Goal: Find specific page/section: Find specific page/section

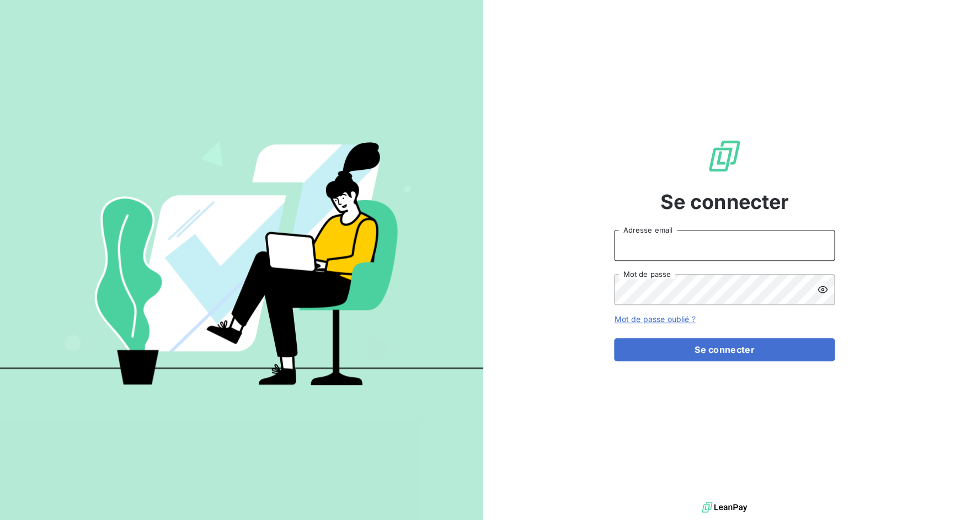
click at [684, 258] on input "Adresse email" at bounding box center [724, 245] width 221 height 31
drag, startPoint x: 653, startPoint y: 247, endPoint x: 693, endPoint y: 245, distance: 39.8
click at [693, 245] on input "admin@3dcelo" at bounding box center [724, 245] width 221 height 31
type input "admin@etsjacquesferryetcie"
click at [727, 335] on form "admin@etsjacquesferryetcie Adresse email Mot de passe Mot de passe oublié ? Se …" at bounding box center [724, 295] width 221 height 131
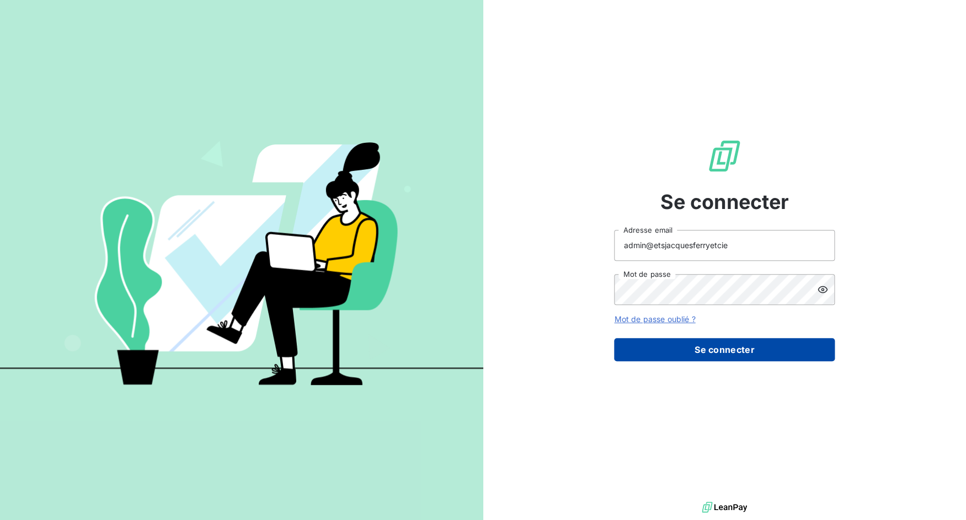
click at [729, 344] on button "Se connecter" at bounding box center [724, 349] width 221 height 23
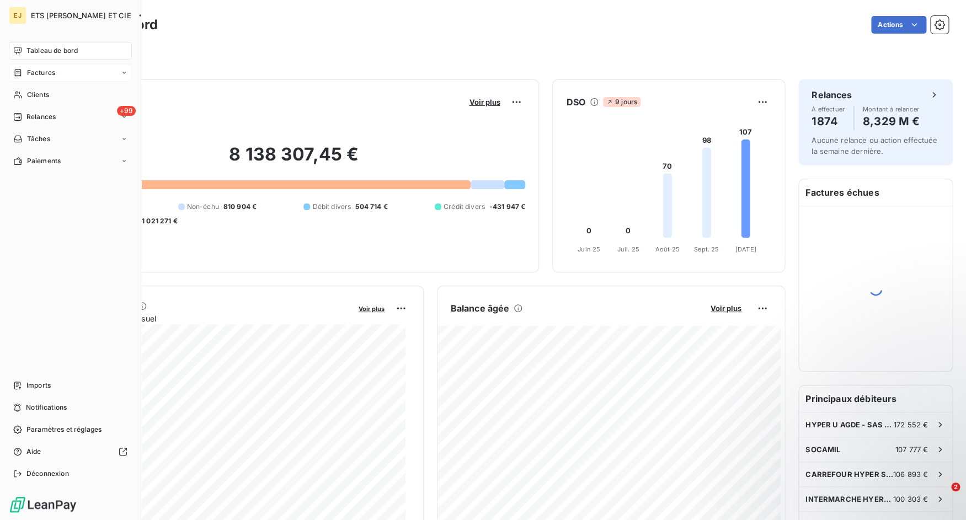
click at [28, 73] on span "Factures" at bounding box center [41, 73] width 28 height 10
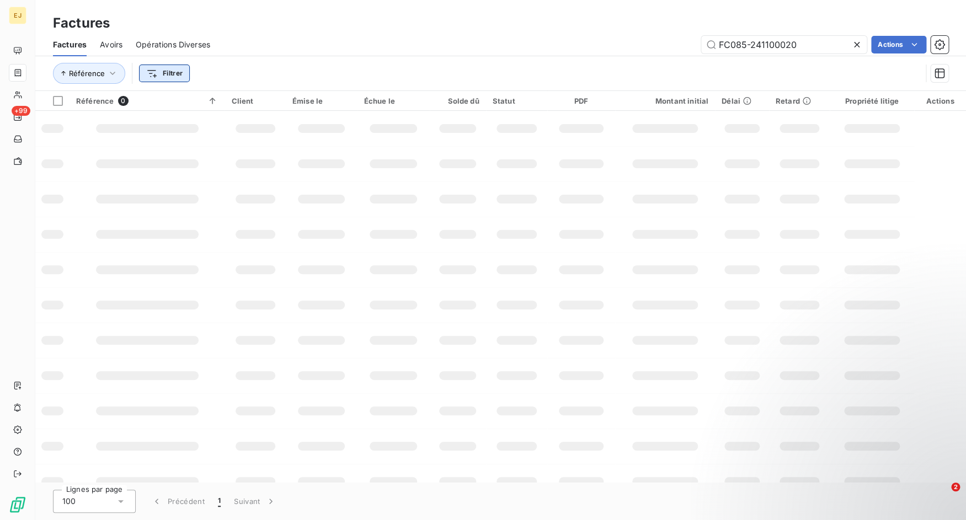
click at [177, 76] on html "EJ +99 Factures Factures Avoirs Opérations Diverses FC085-241100020 Actions Réf…" at bounding box center [483, 260] width 966 height 520
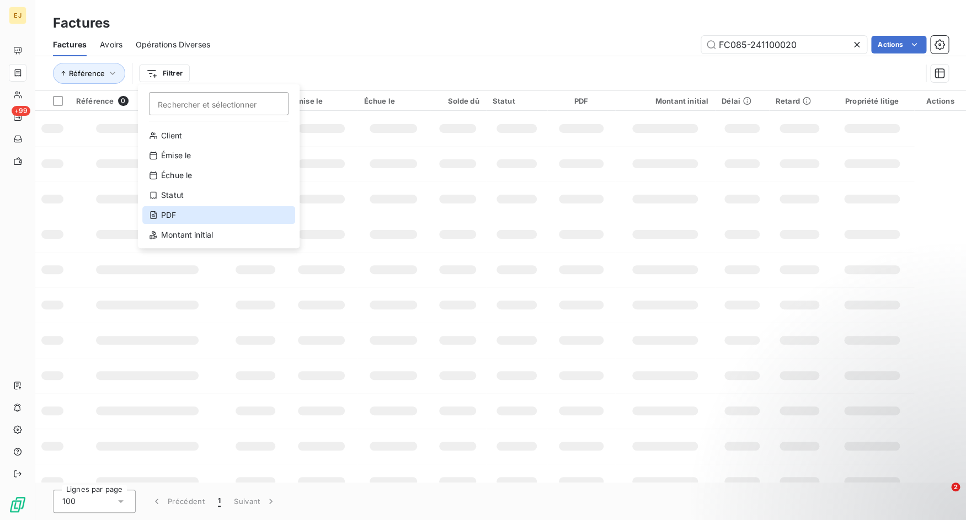
click at [198, 210] on div "PDF" at bounding box center [218, 215] width 153 height 18
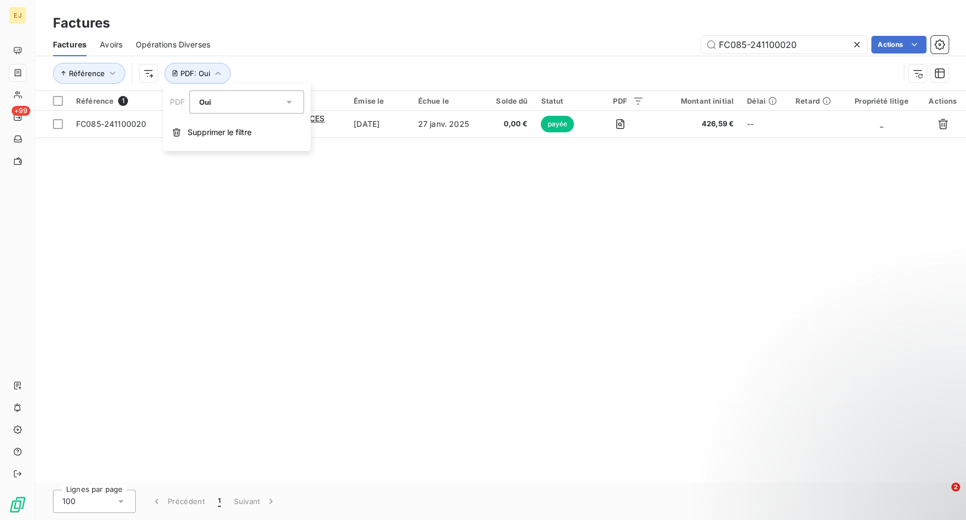
click at [302, 69] on div "Référence PDF : Oui" at bounding box center [476, 73] width 846 height 21
click at [858, 44] on icon at bounding box center [856, 44] width 11 height 11
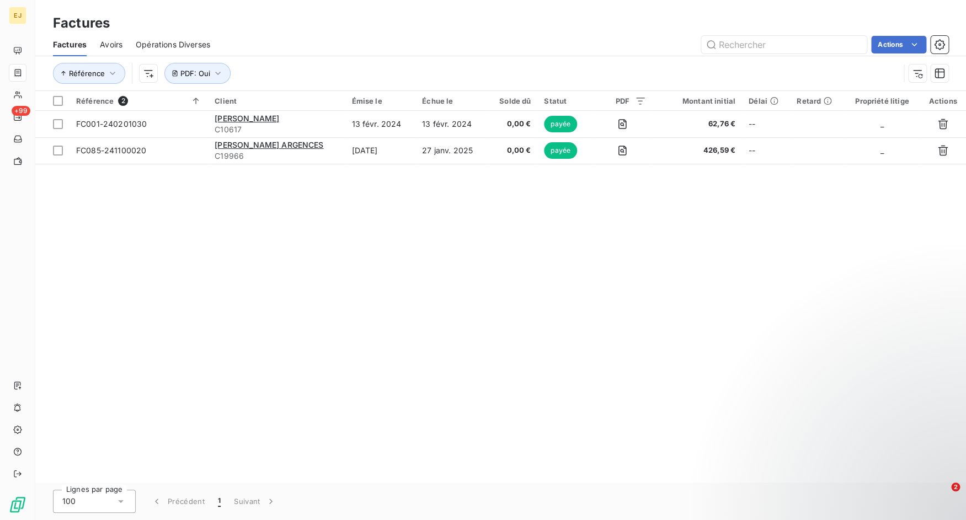
click at [113, 44] on span "Avoirs" at bounding box center [111, 44] width 23 height 11
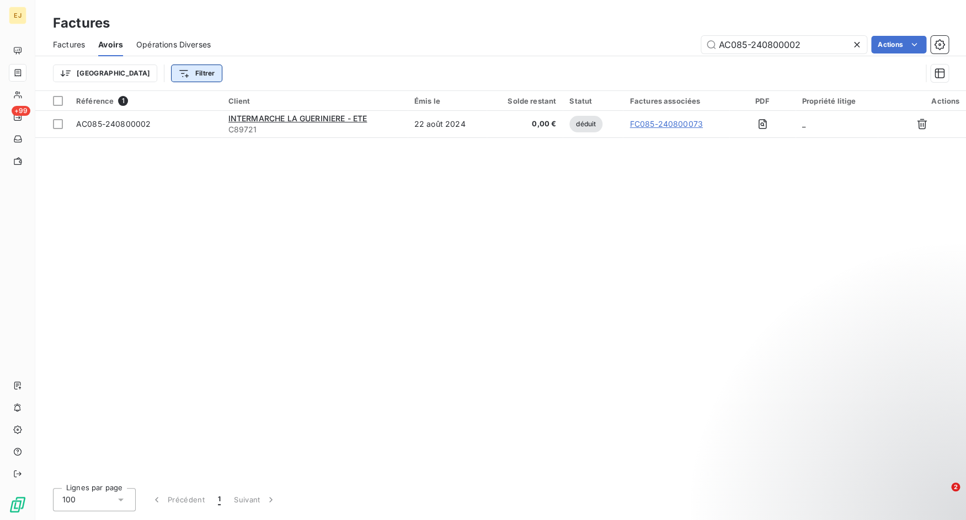
click at [148, 69] on html "EJ +99 Factures Factures Avoirs Opérations Diverses AC085-240800002 Actions Tri…" at bounding box center [483, 260] width 966 height 520
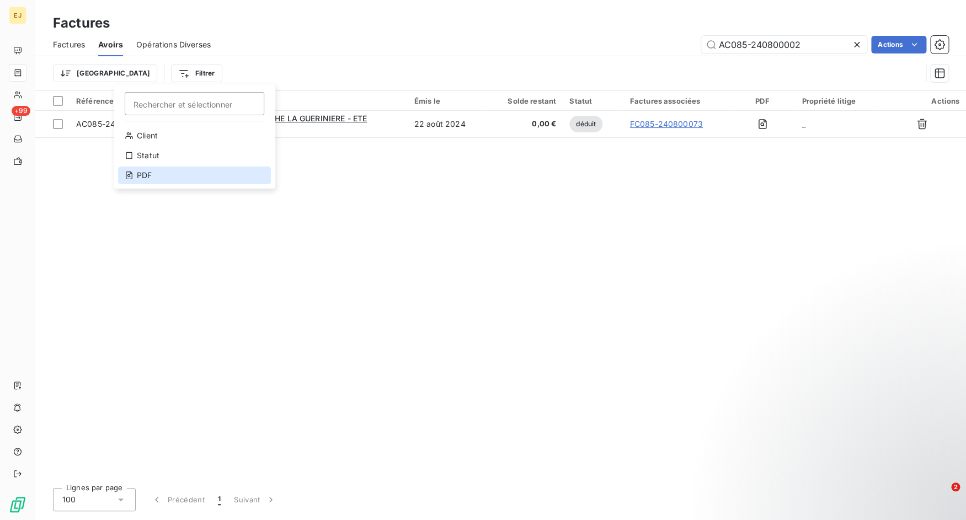
click at [182, 176] on div "PDF" at bounding box center [194, 176] width 153 height 18
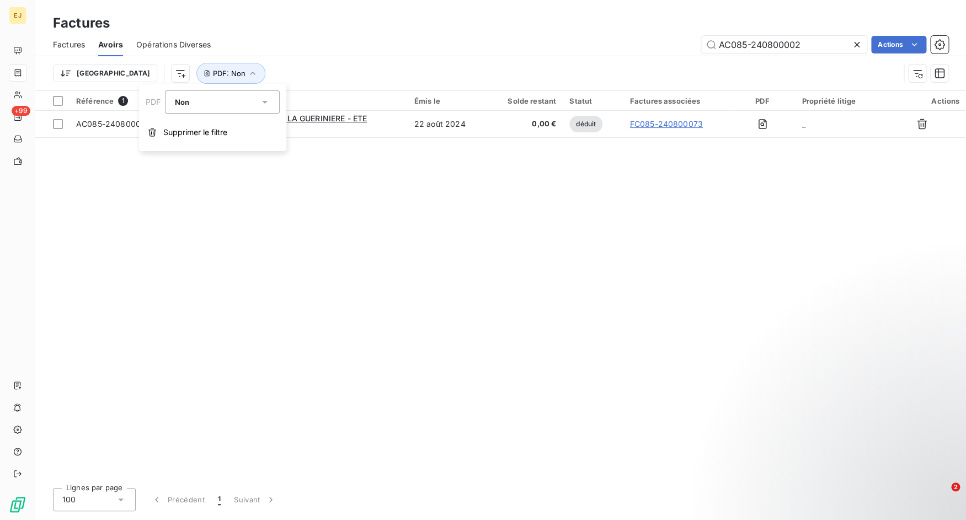
click at [215, 100] on div "Non" at bounding box center [216, 101] width 85 height 15
click at [209, 123] on li "Oui" at bounding box center [222, 128] width 115 height 20
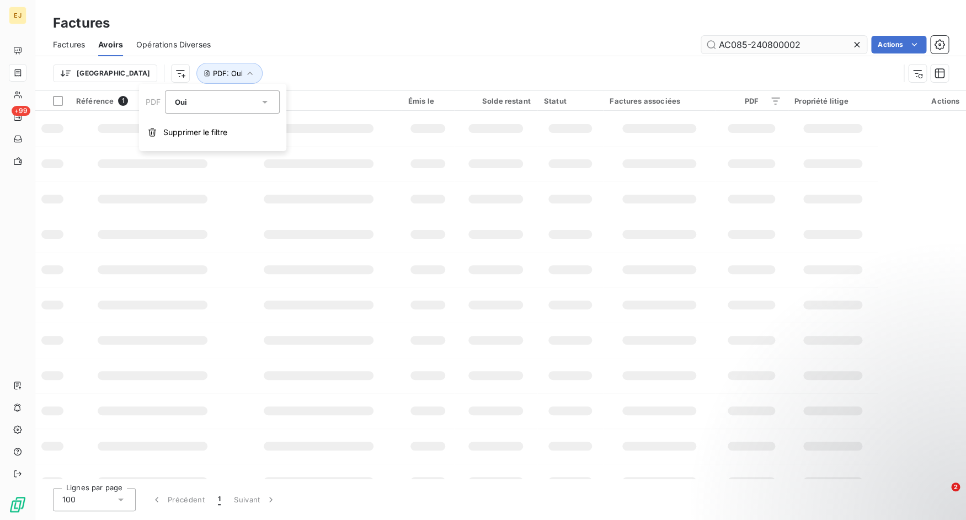
click at [860, 41] on icon at bounding box center [856, 44] width 11 height 11
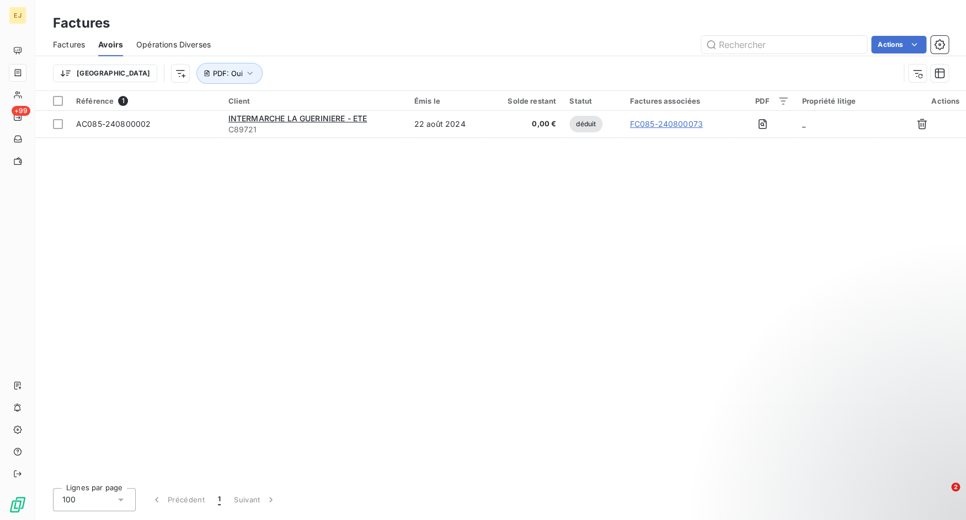
click at [80, 44] on span "Factures" at bounding box center [69, 44] width 32 height 11
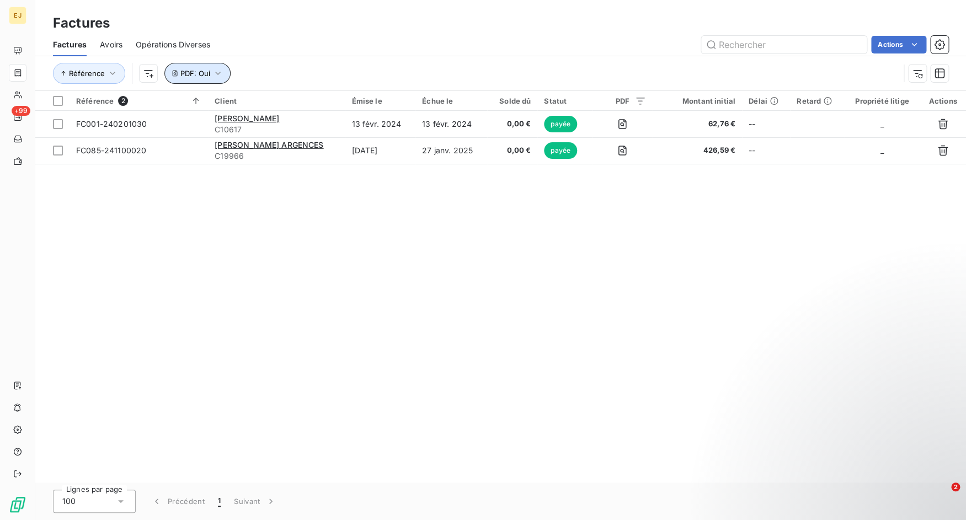
click at [197, 71] on span "PDF : Oui" at bounding box center [195, 73] width 30 height 9
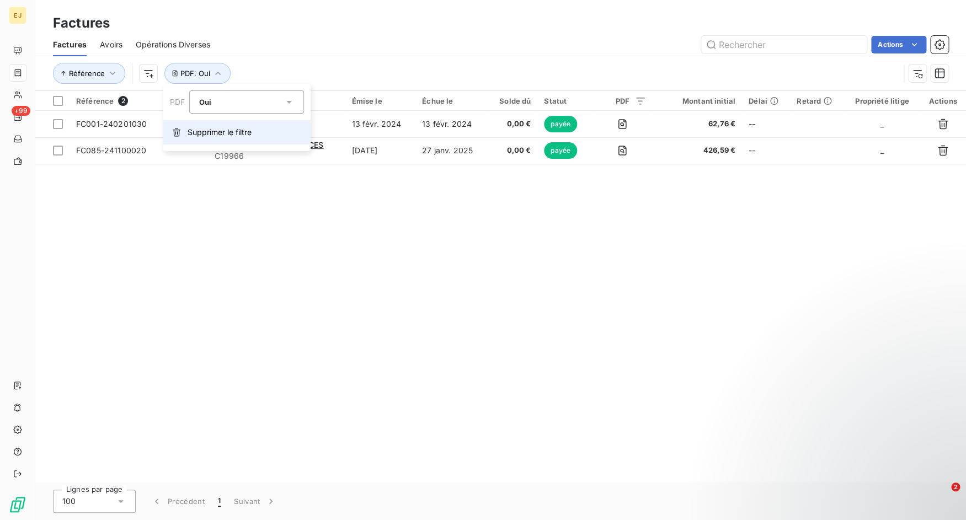
click at [196, 135] on span "Supprimer le filtre" at bounding box center [220, 132] width 64 height 11
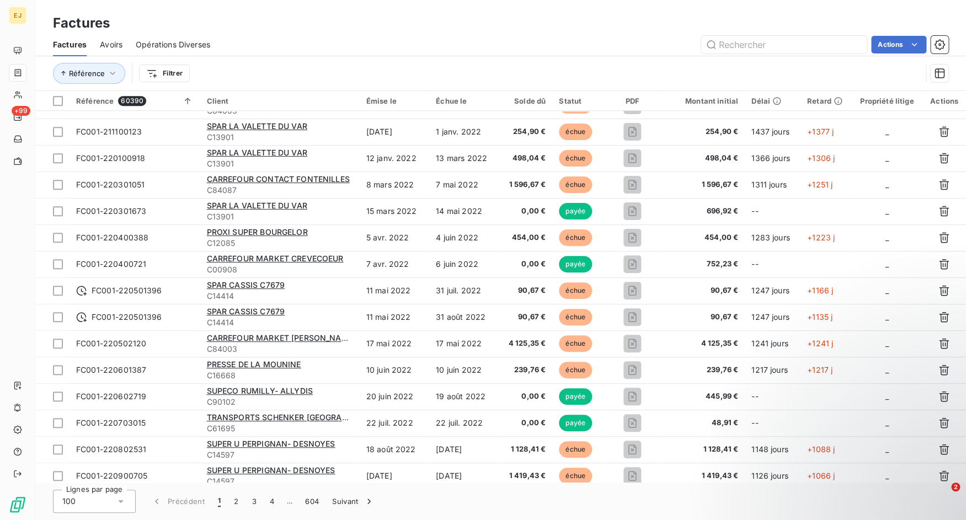
scroll to position [2277, 0]
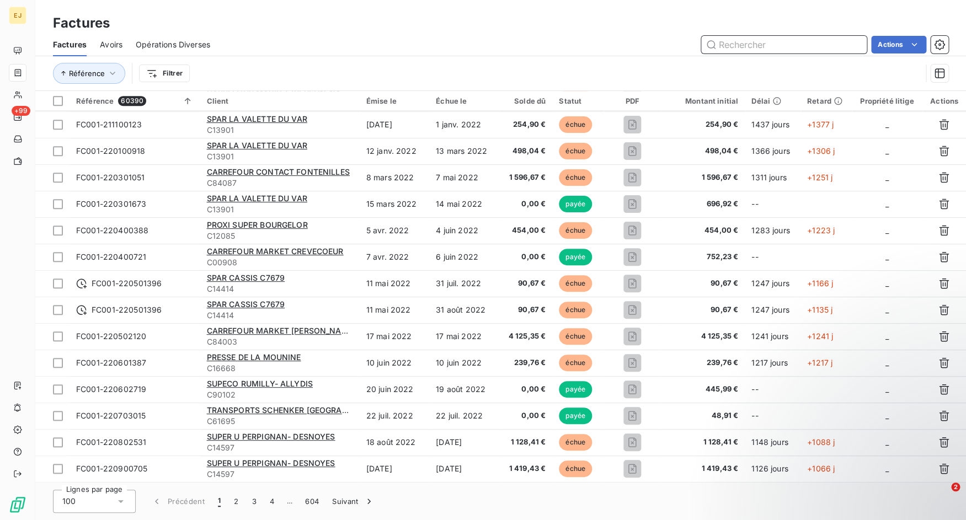
click at [736, 49] on input "text" at bounding box center [784, 45] width 166 height 18
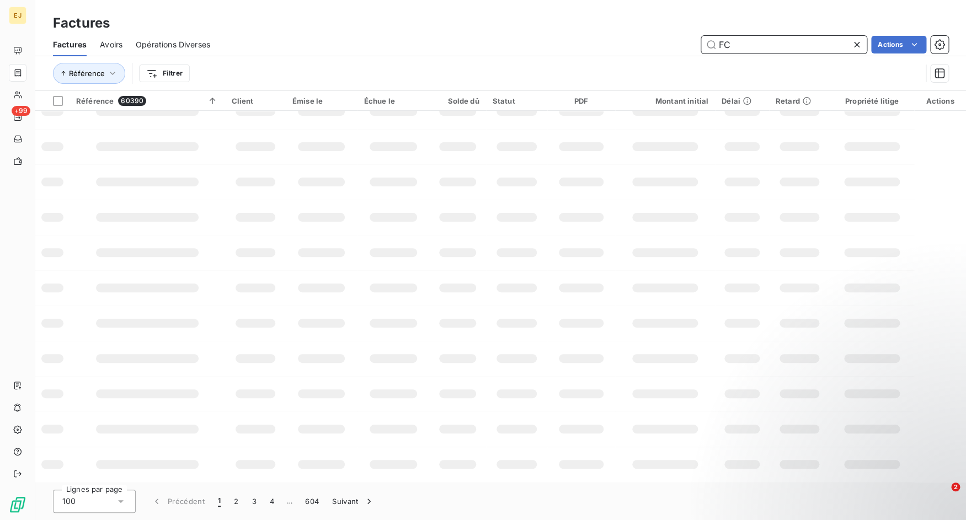
scroll to position [158, 0]
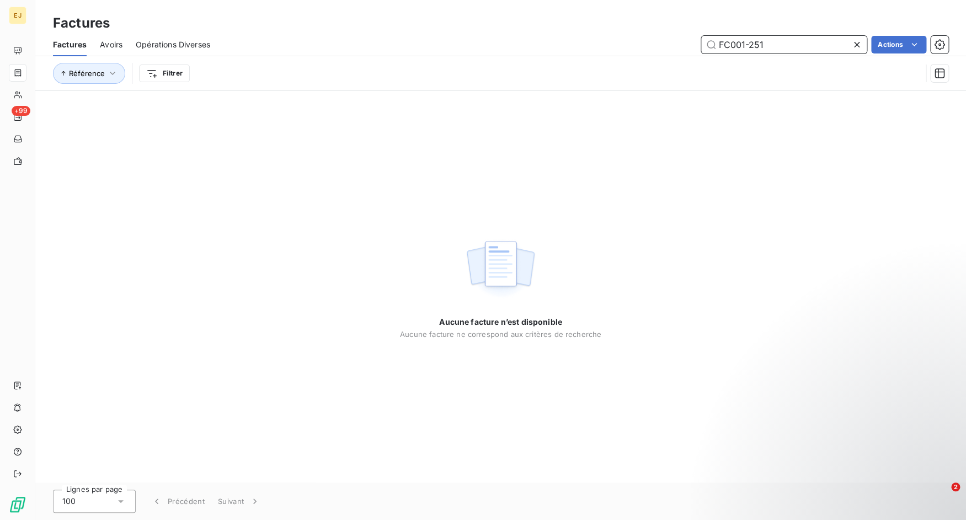
type input "FC001-251"
click at [856, 46] on icon at bounding box center [856, 44] width 11 height 11
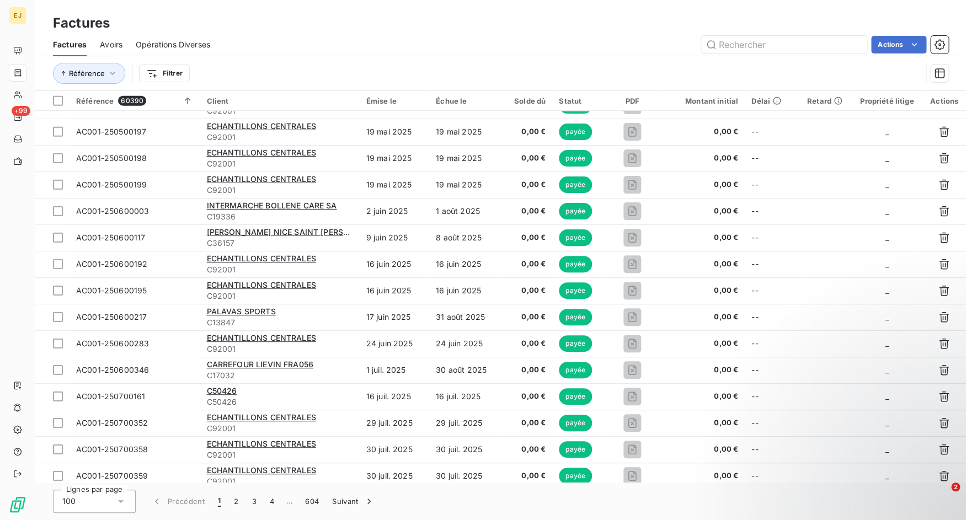
scroll to position [1176, 0]
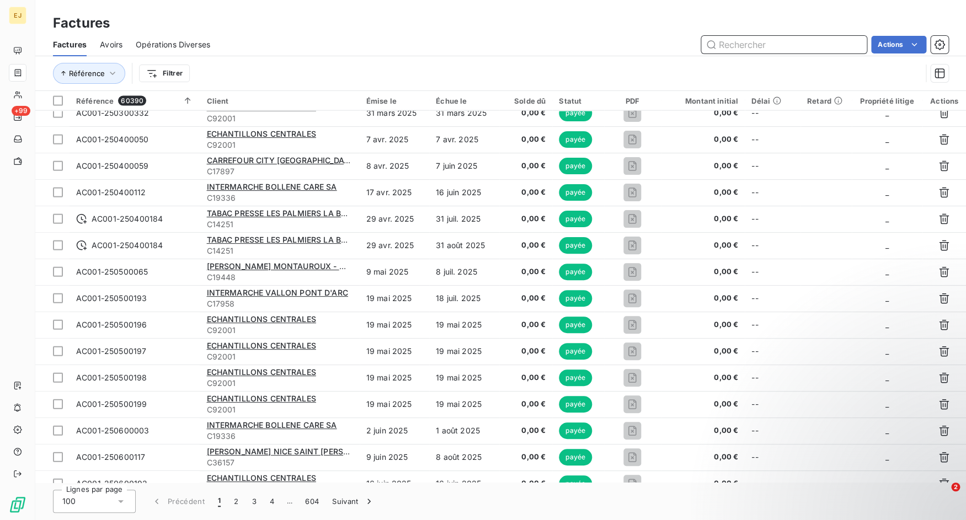
click at [740, 47] on input "text" at bounding box center [784, 45] width 166 height 18
paste input "FC001-251000291"
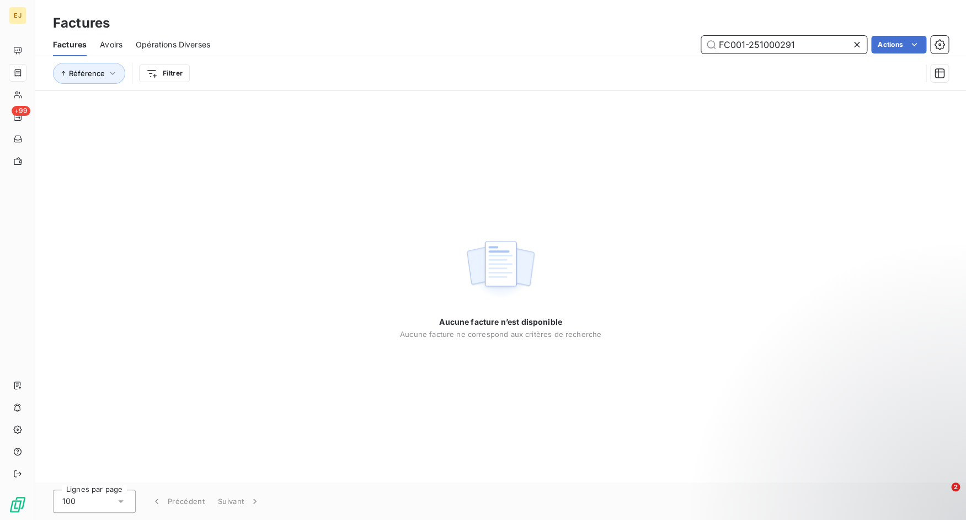
click at [116, 42] on span "Avoirs" at bounding box center [111, 44] width 23 height 11
type input "FC001-251000291"
click at [856, 41] on icon at bounding box center [856, 44] width 11 height 11
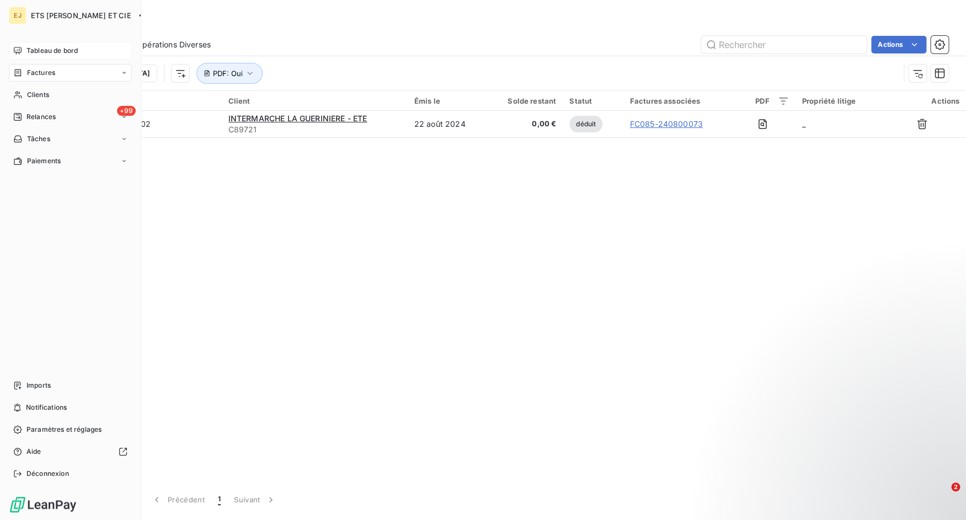
click at [23, 47] on div "Tableau de bord" at bounding box center [70, 51] width 123 height 18
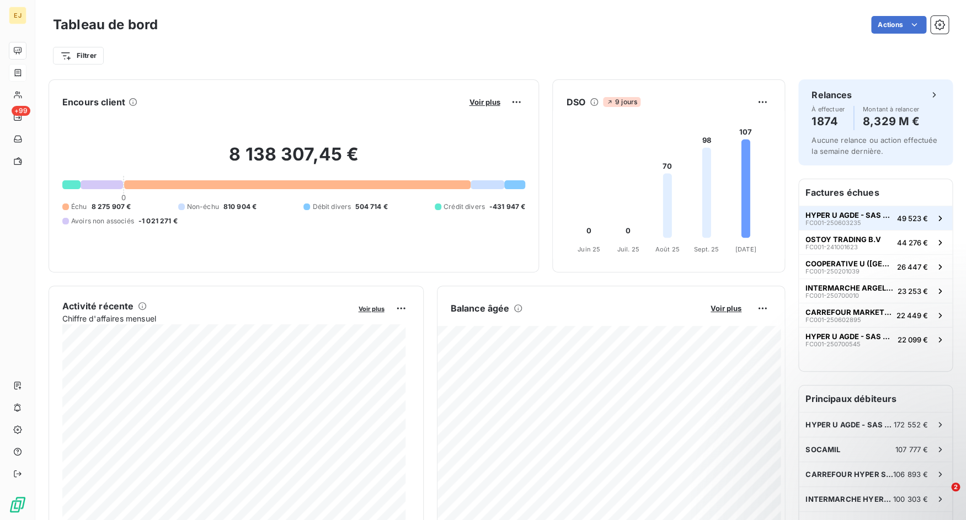
click at [835, 212] on span "HYPER U AGDE - SAS SOCAPDIS" at bounding box center [849, 215] width 87 height 9
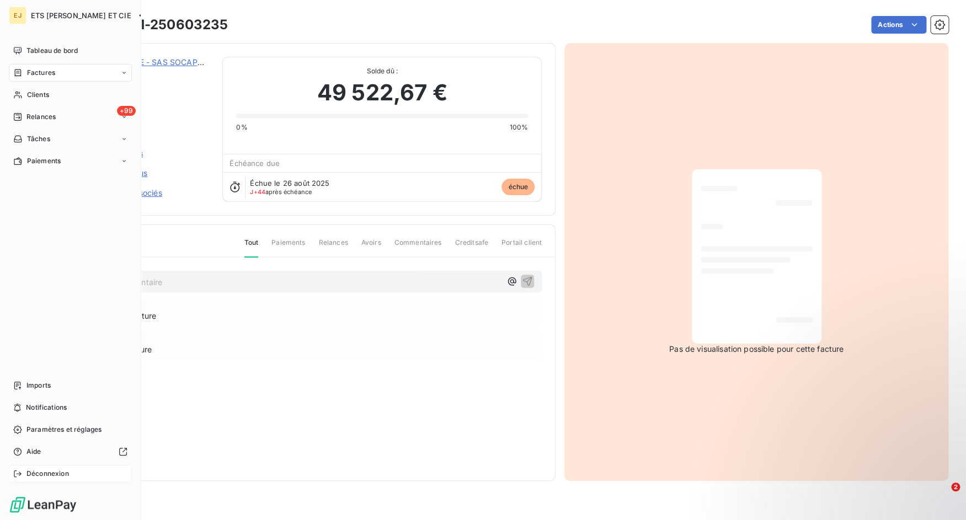
click at [39, 475] on span "Déconnexion" at bounding box center [47, 474] width 42 height 10
